Goal: Communication & Community: Answer question/provide support

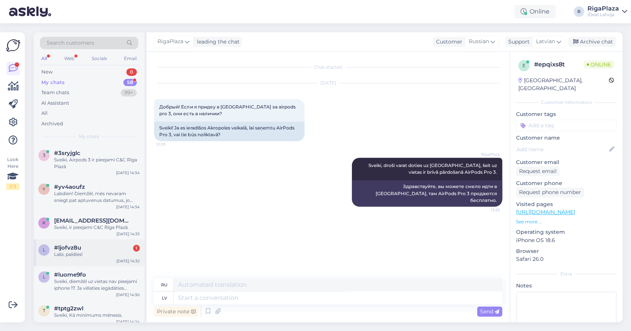
click at [87, 242] on div "l #ljofvz8u 1 Labi, paldies! [DATE] 14:32" at bounding box center [89, 252] width 110 height 27
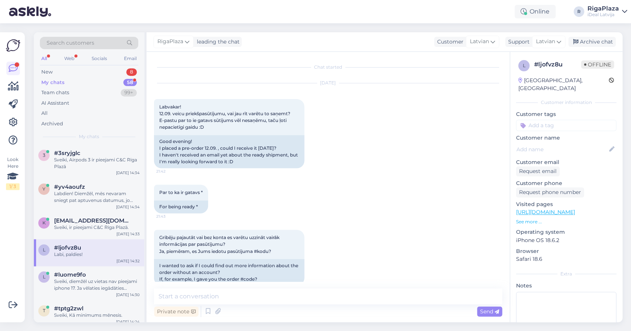
scroll to position [448, 0]
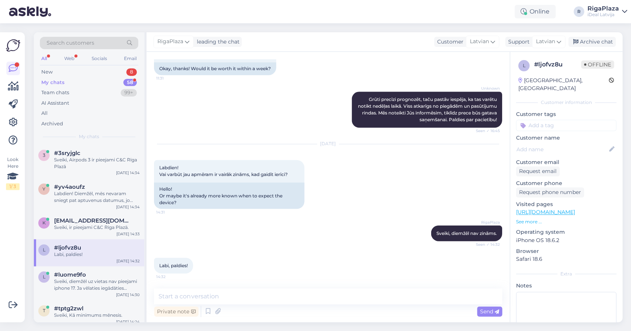
click at [117, 82] on div "My chats 58" at bounding box center [89, 82] width 98 height 11
click at [109, 71] on div "New 8" at bounding box center [89, 72] width 98 height 11
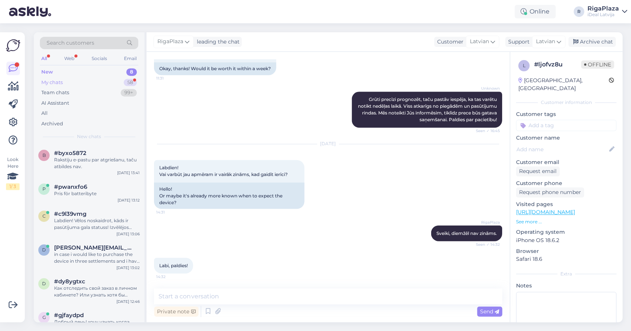
click at [130, 78] on div "My chats 58" at bounding box center [89, 82] width 98 height 11
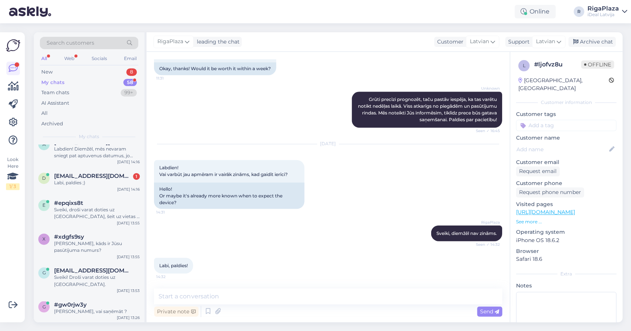
scroll to position [440, 0]
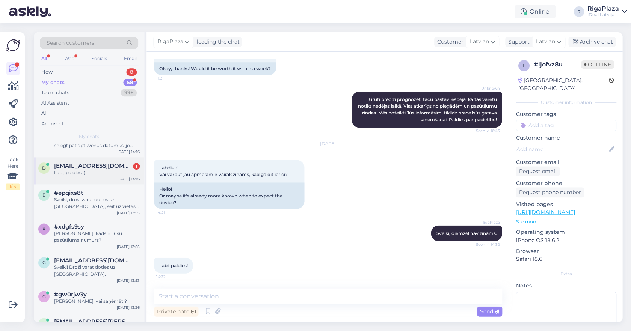
click at [98, 177] on div "d [EMAIL_ADDRESS][DOMAIN_NAME] 1 Labi, paldies ;) [DATE] 14:16" at bounding box center [89, 170] width 110 height 27
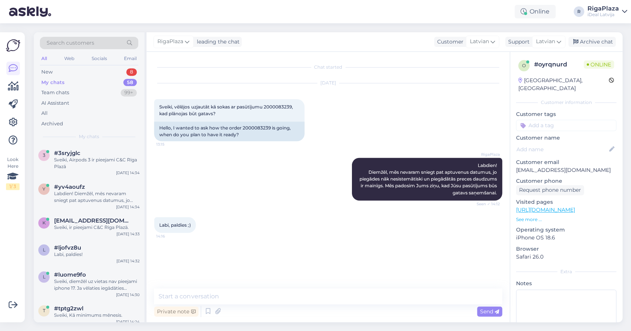
scroll to position [0, 0]
click at [113, 72] on div "New 8" at bounding box center [89, 72] width 98 height 11
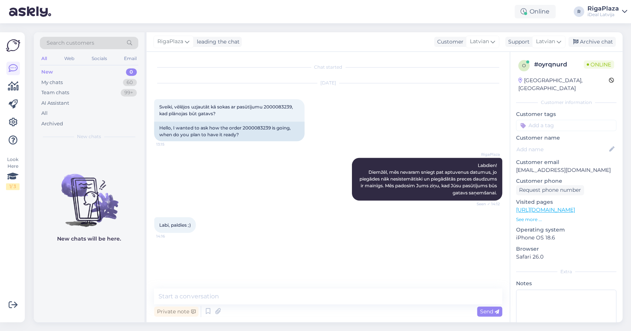
click at [76, 77] on div "New 0" at bounding box center [89, 72] width 98 height 11
click at [76, 87] on div "My chats 60" at bounding box center [89, 82] width 98 height 11
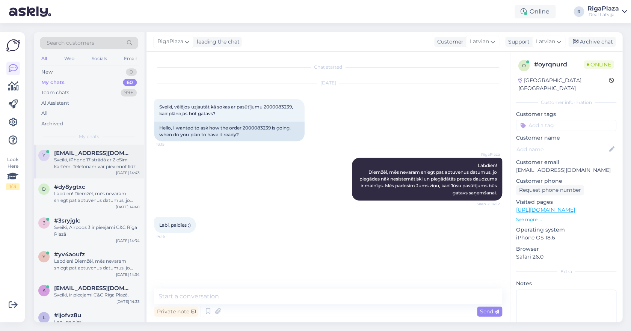
click at [84, 160] on div "Sveiki, iPhone 17 strādā ar 2 eSim kartēm. Telefonam var pievienot līdz pat 8 e…" at bounding box center [97, 164] width 86 height 14
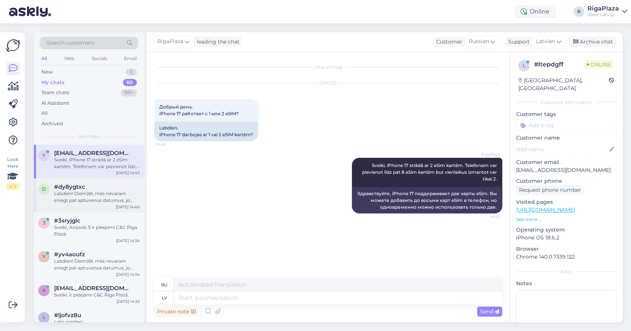
click at [74, 189] on span "#dy8ygtxc" at bounding box center [69, 187] width 31 height 7
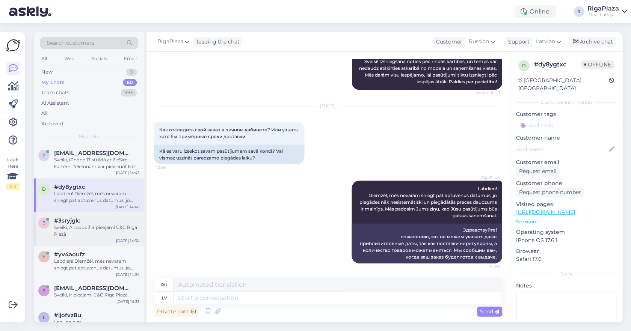
click at [85, 221] on div "#3sryjglc" at bounding box center [97, 220] width 86 height 7
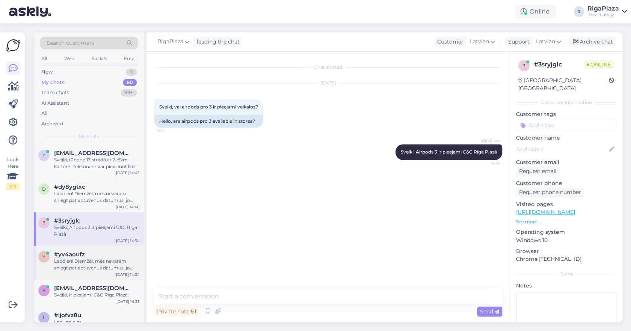
click at [89, 266] on div "Labdien! Diemžēl, mēs nevaram sniegt pat aptuvenus datumus, jo piegādes nāk nes…" at bounding box center [97, 265] width 86 height 14
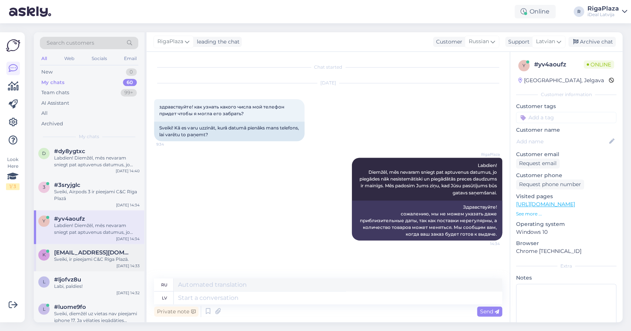
click at [89, 257] on div "Sveiki, ir pieejami C&C Rīga Plazā." at bounding box center [97, 259] width 86 height 7
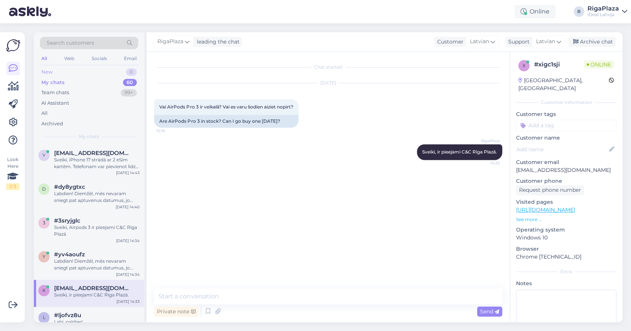
click at [88, 75] on div "New 0" at bounding box center [89, 72] width 98 height 11
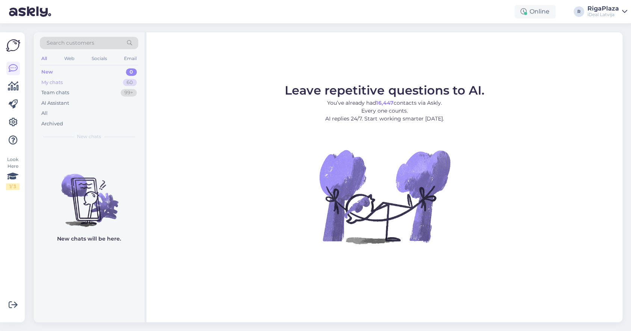
click at [85, 78] on div "My chats 60" at bounding box center [89, 82] width 98 height 11
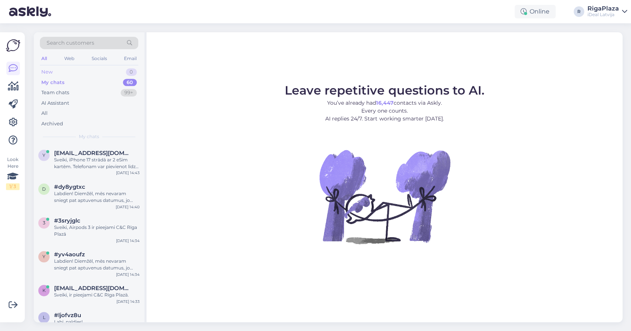
click at [116, 74] on div "New 0" at bounding box center [89, 72] width 98 height 11
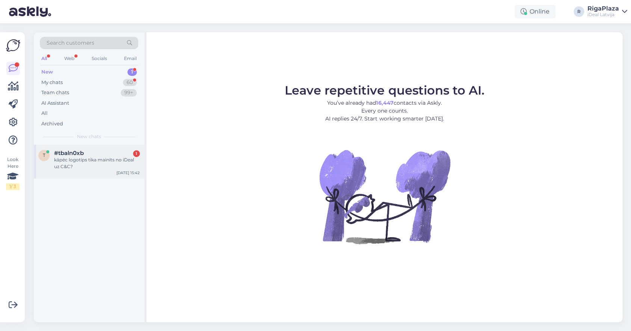
click at [59, 160] on div "kāpēc logotips tika mainīts no iDeal uz C&C?" at bounding box center [97, 164] width 86 height 14
